Goal: Task Accomplishment & Management: Manage account settings

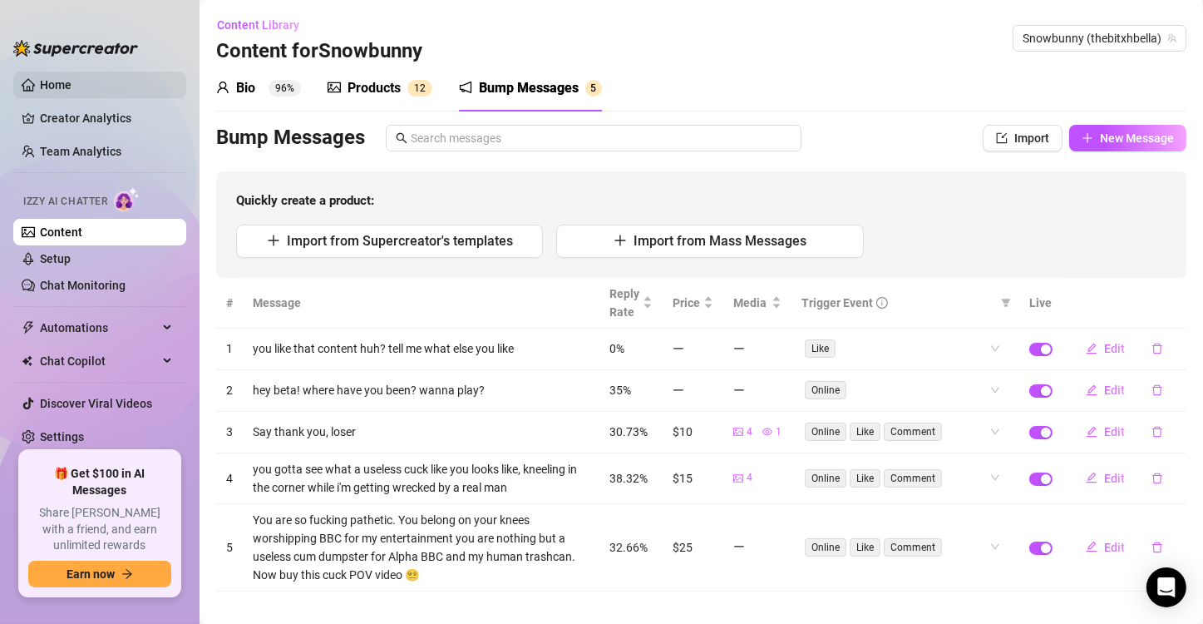
click at [66, 84] on link "Home" at bounding box center [56, 84] width 32 height 13
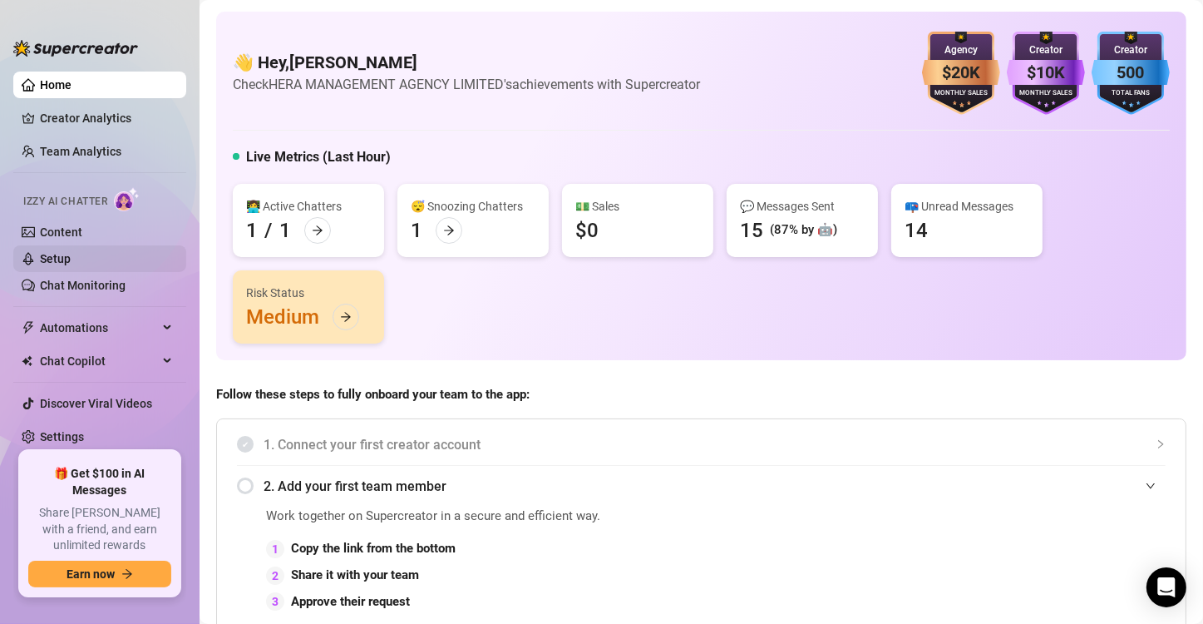
click at [71, 259] on link "Setup" at bounding box center [55, 258] width 31 height 13
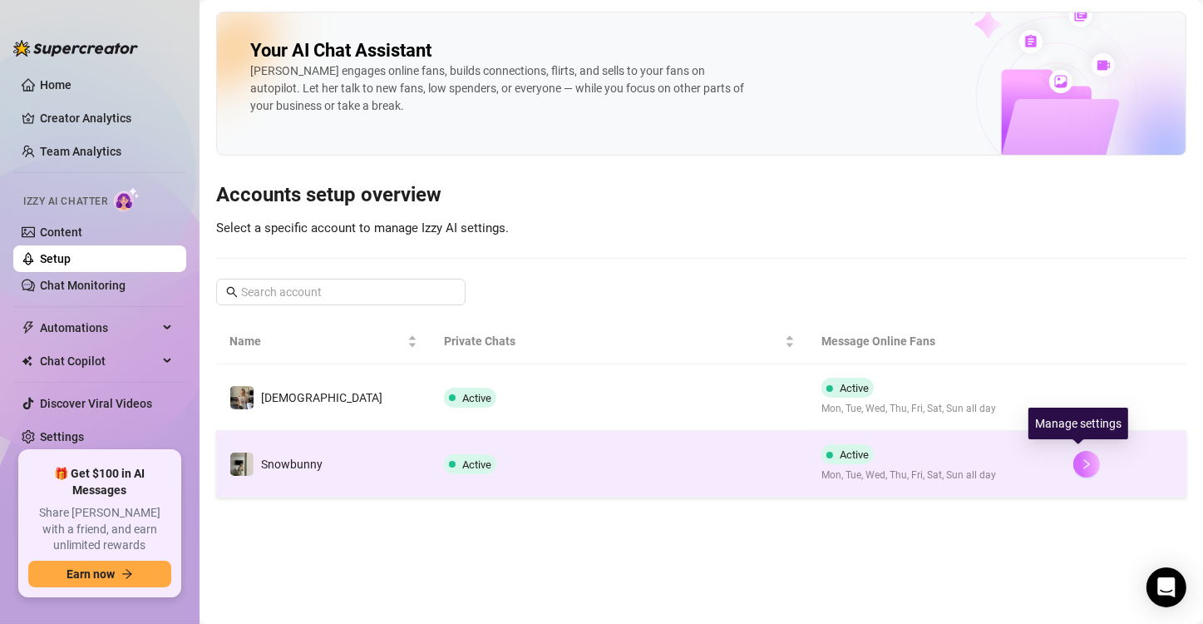
click at [1081, 465] on icon "right" at bounding box center [1087, 464] width 12 height 12
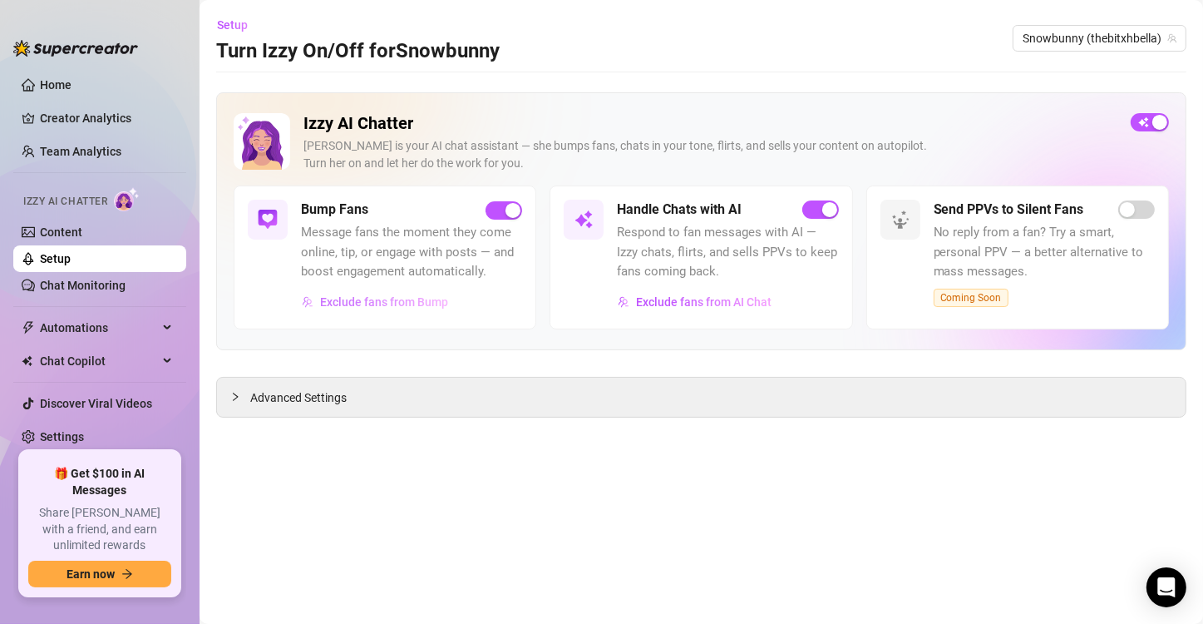
click at [406, 303] on span "Exclude fans from Bump" at bounding box center [384, 301] width 128 height 13
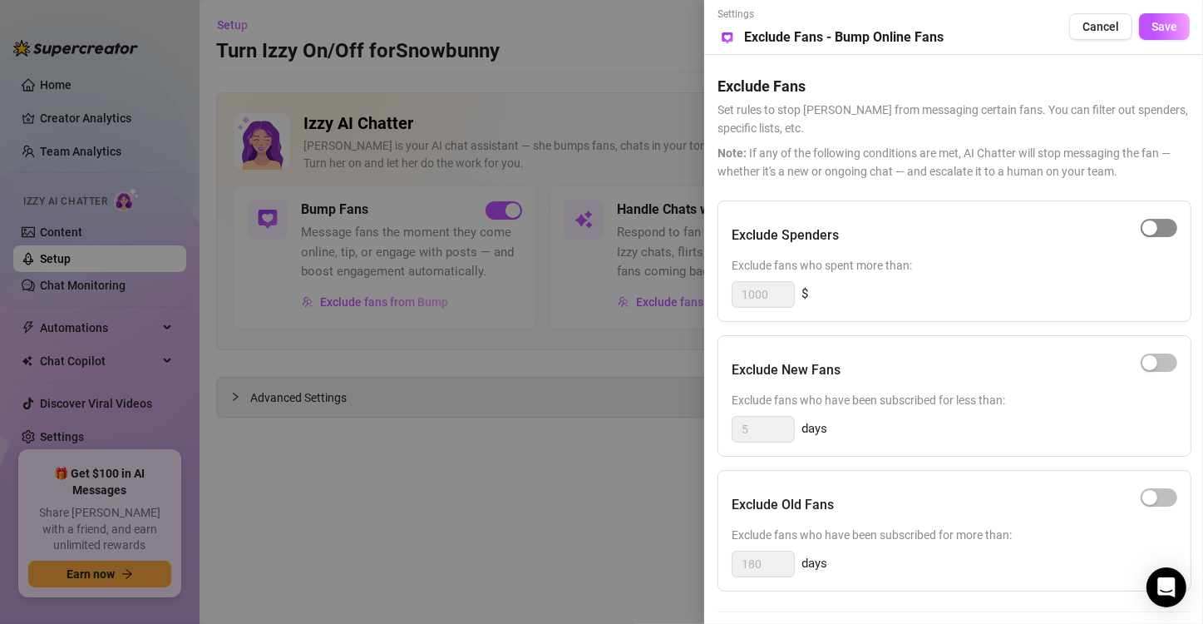
click at [1155, 228] on span "button" at bounding box center [1159, 228] width 37 height 18
drag, startPoint x: 785, startPoint y: 288, endPoint x: 742, endPoint y: 289, distance: 42.4
click at [742, 289] on input "1000" at bounding box center [763, 294] width 62 height 25
type input "10"
click at [1142, 360] on div "button" at bounding box center [1149, 362] width 15 height 15
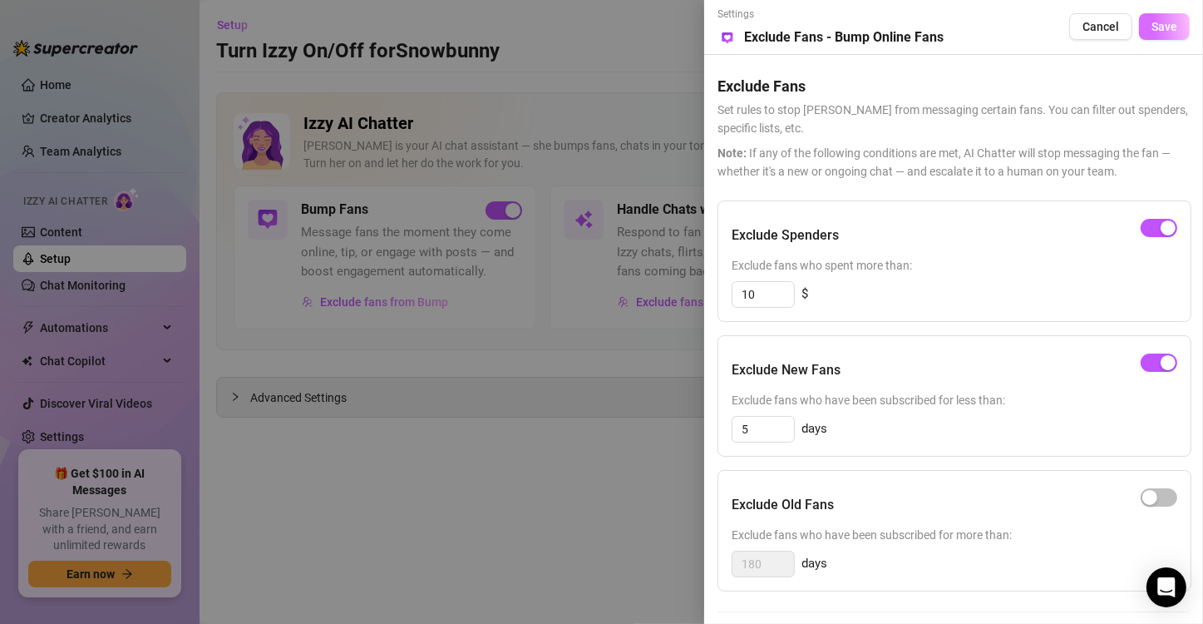
click at [1151, 30] on span "Save" at bounding box center [1164, 26] width 26 height 13
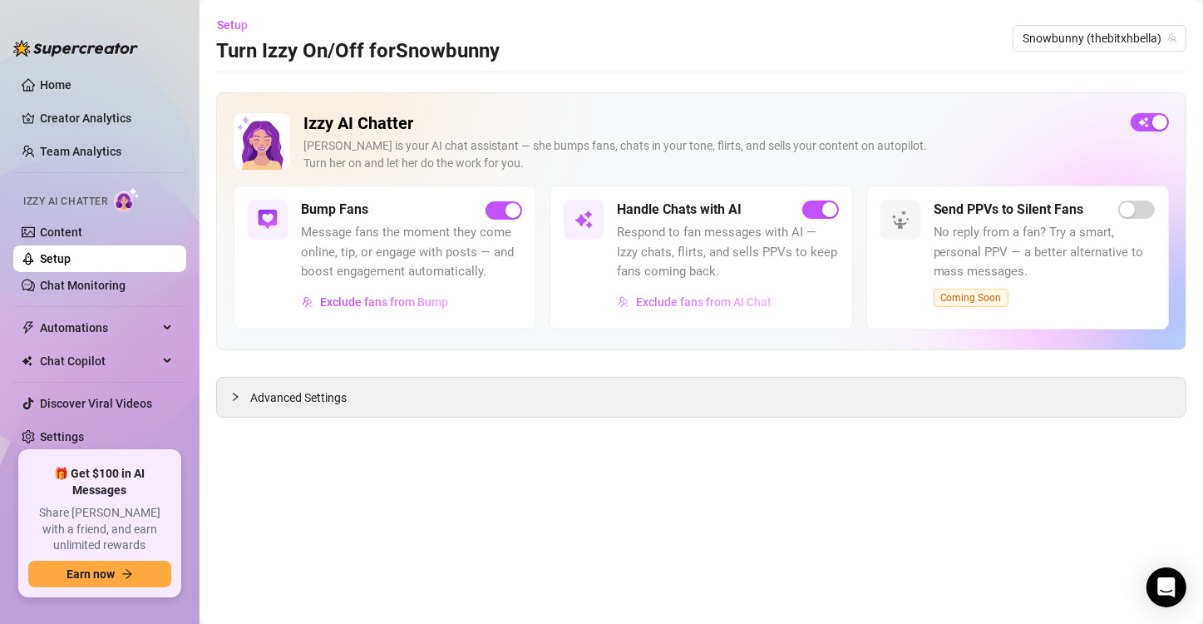
click at [686, 299] on span "Exclude fans from AI Chat" at bounding box center [704, 301] width 136 height 13
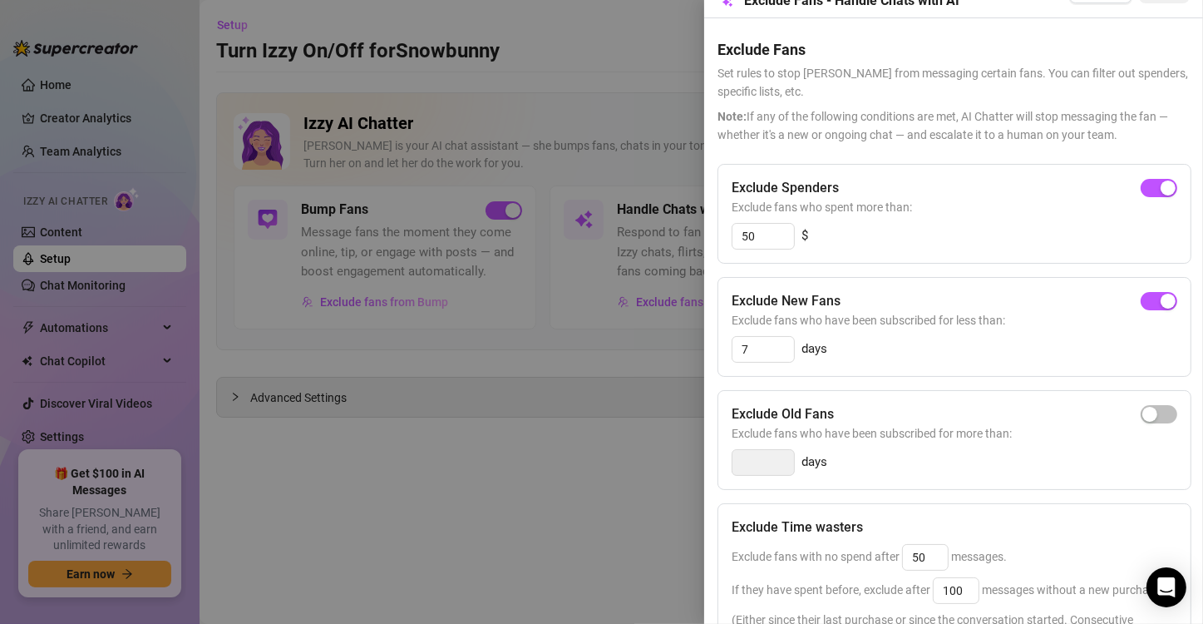
scroll to position [166, 0]
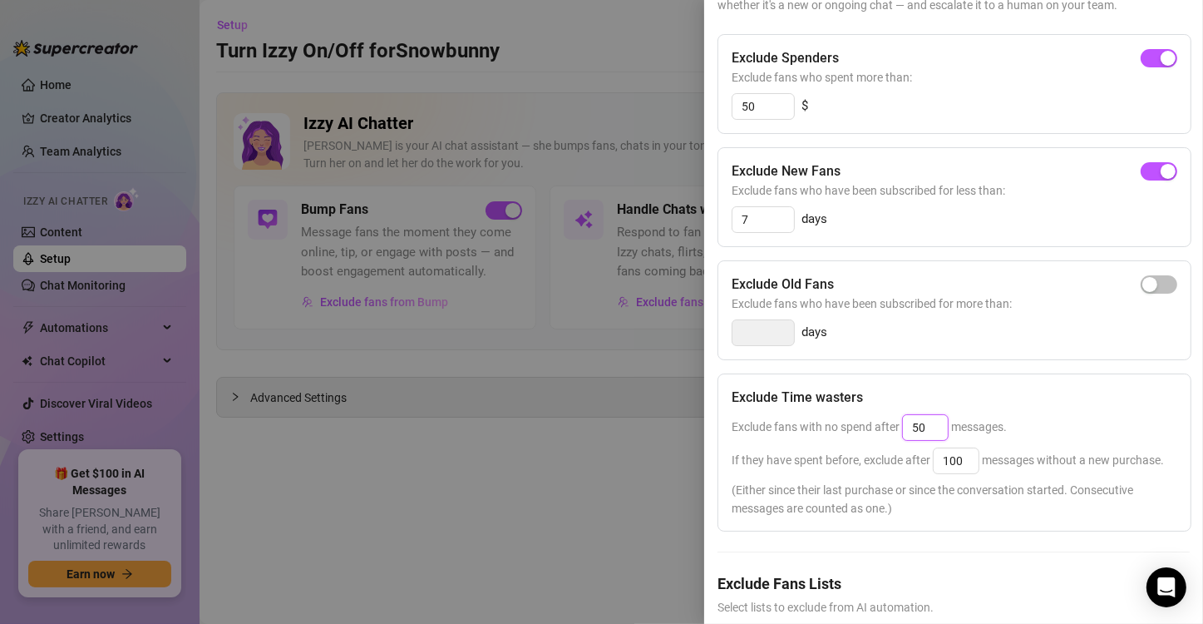
click at [921, 424] on input "50" at bounding box center [925, 427] width 45 height 25
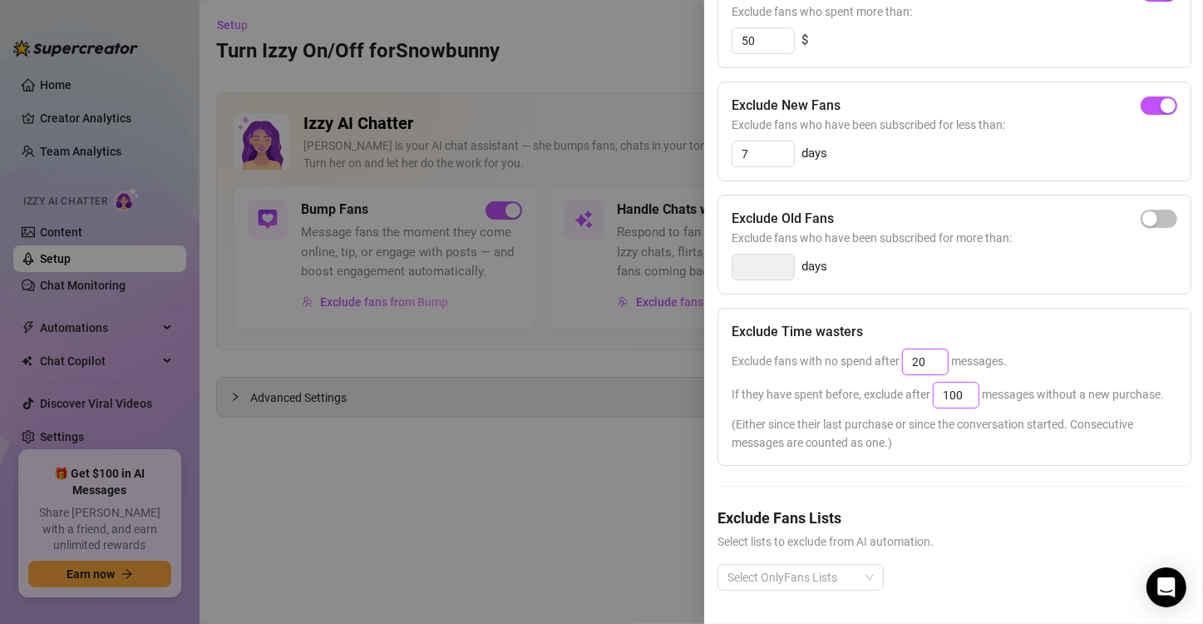
scroll to position [262, 0]
type input "25"
click at [954, 382] on input "100" at bounding box center [956, 394] width 45 height 25
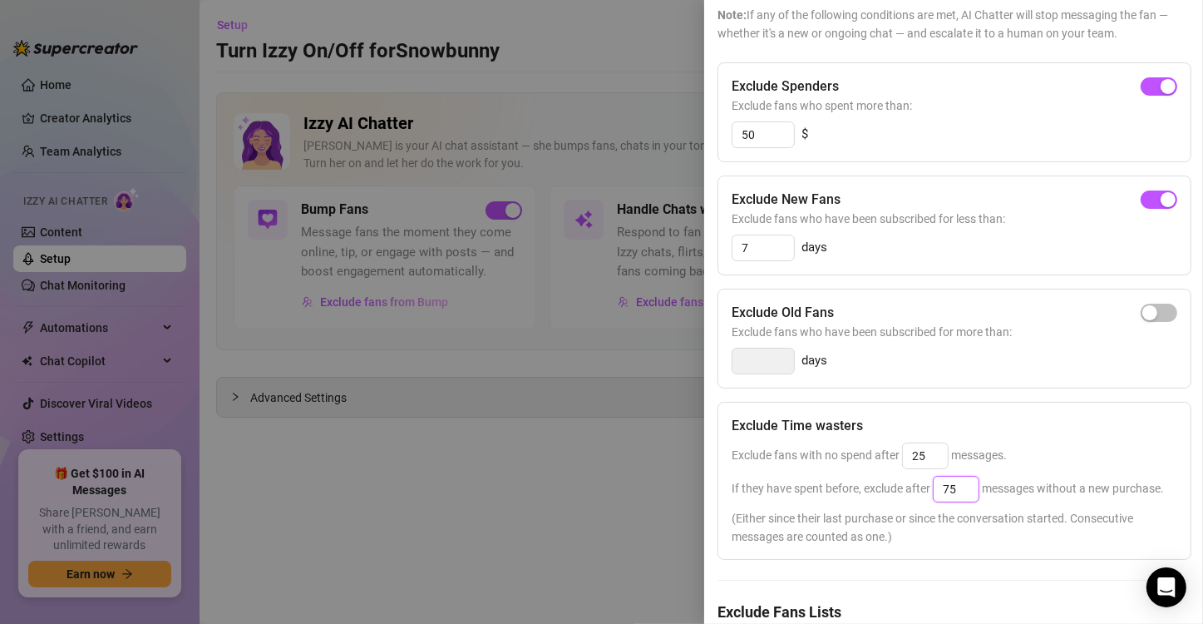
scroll to position [96, 0]
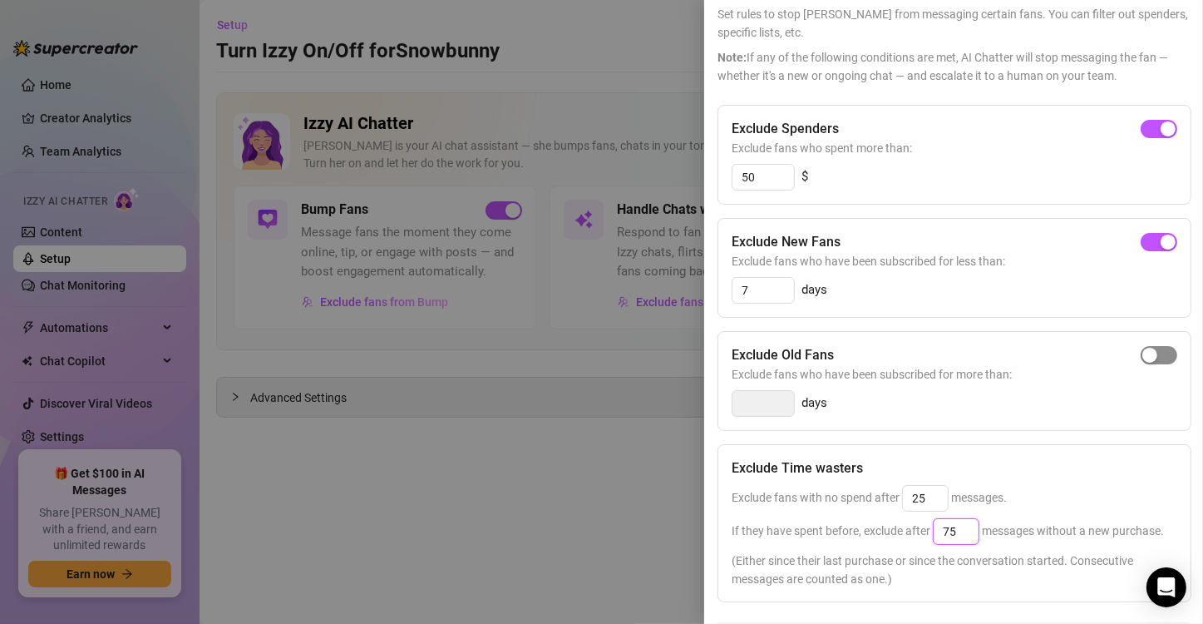
type input "75"
click at [1144, 356] on button "button" at bounding box center [1159, 355] width 37 height 18
type input "14"
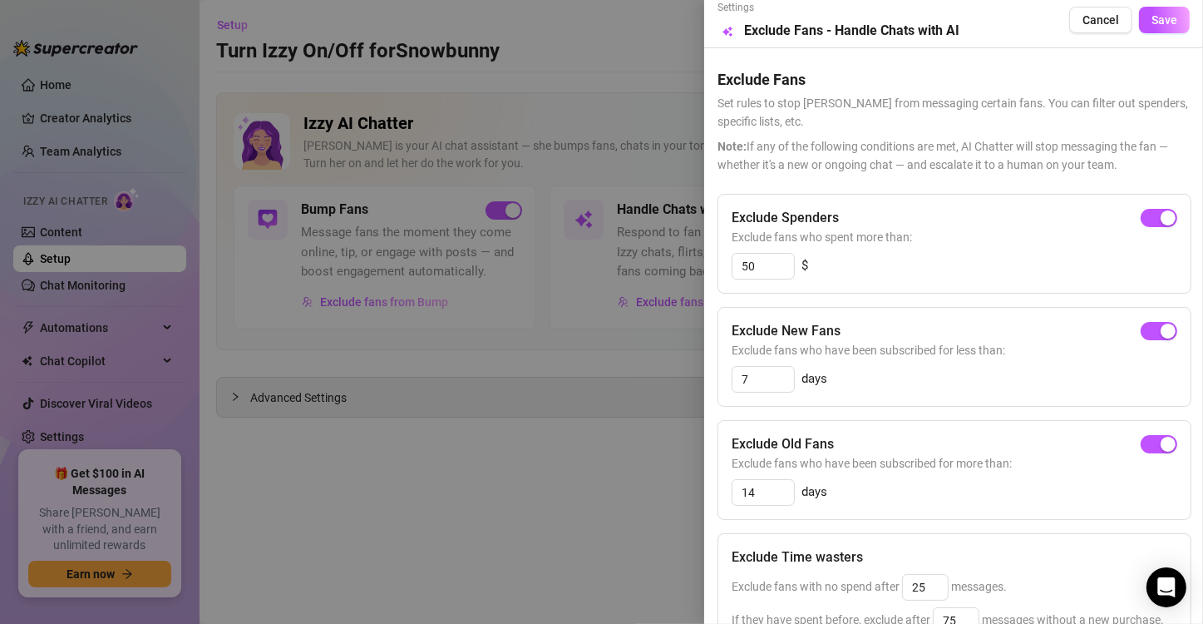
scroll to position [0, 0]
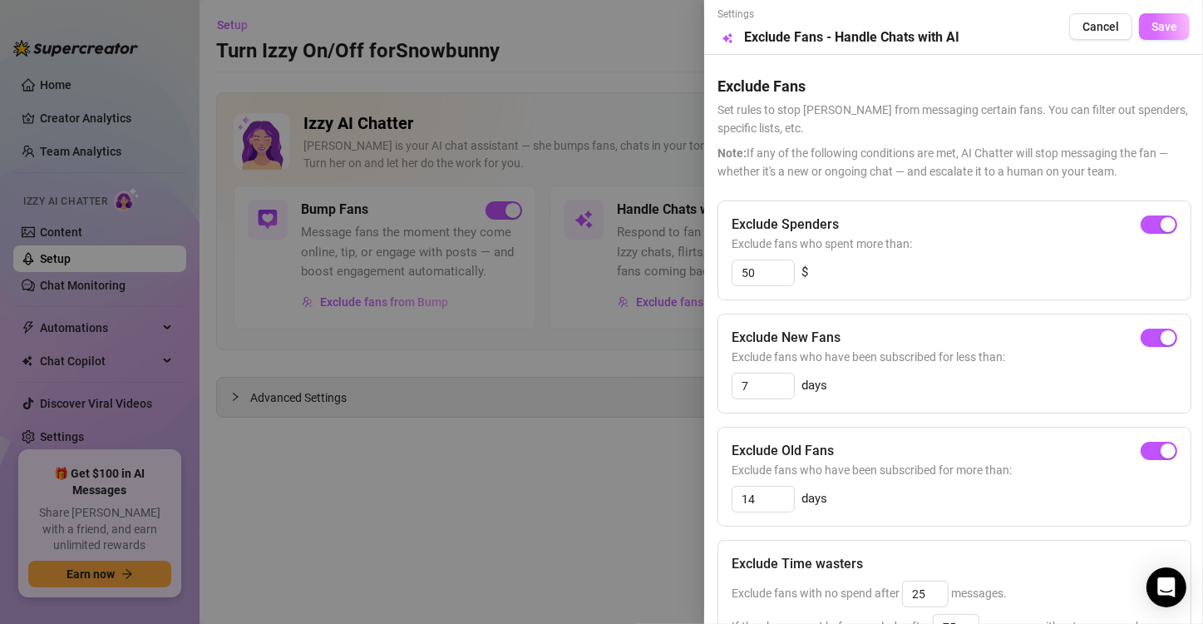
click at [1151, 32] on span "Save" at bounding box center [1164, 26] width 26 height 13
